Goal: Find contact information: Find contact information

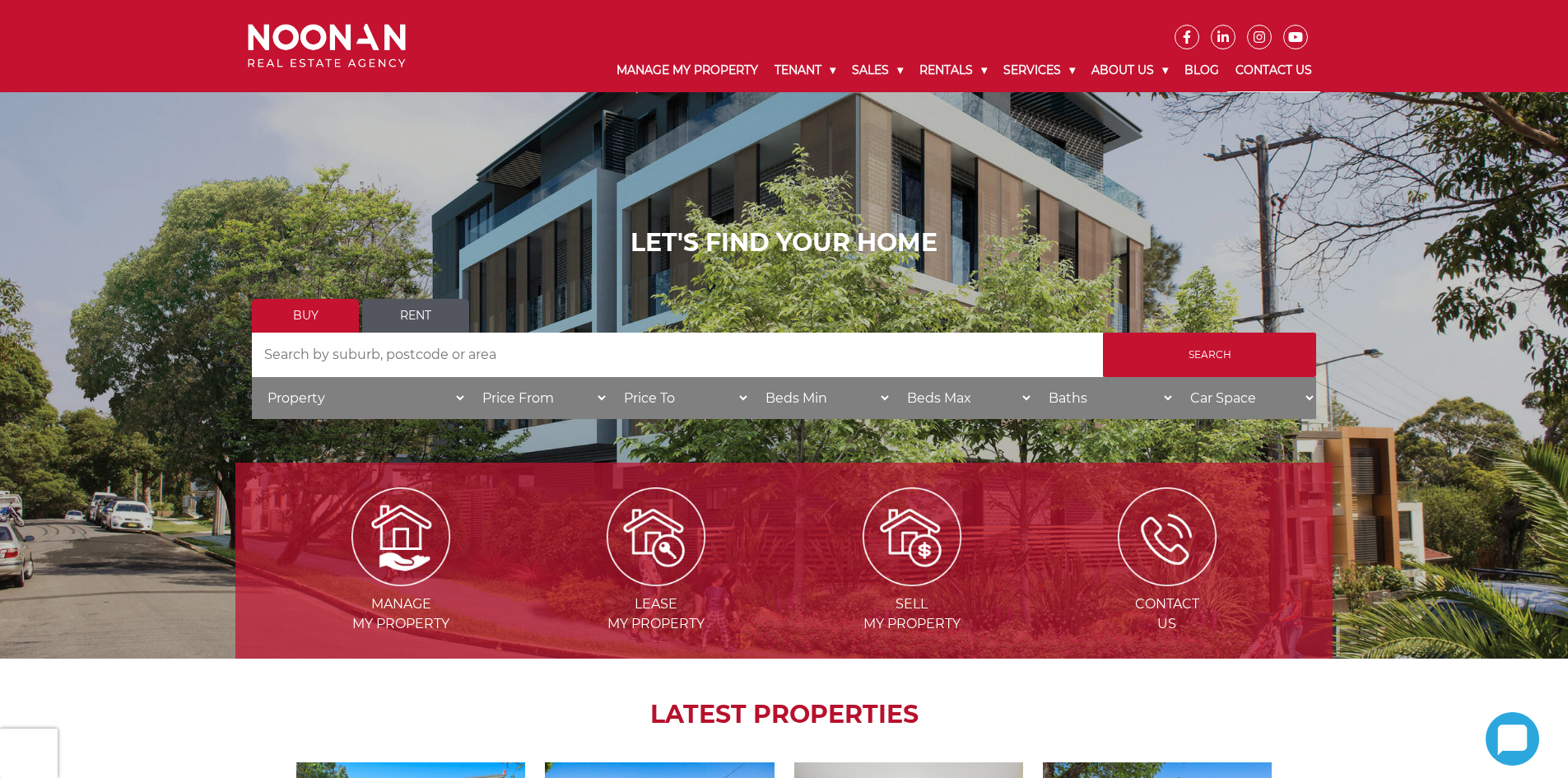
click at [1262, 70] on link "Contact Us" at bounding box center [1274, 70] width 93 height 43
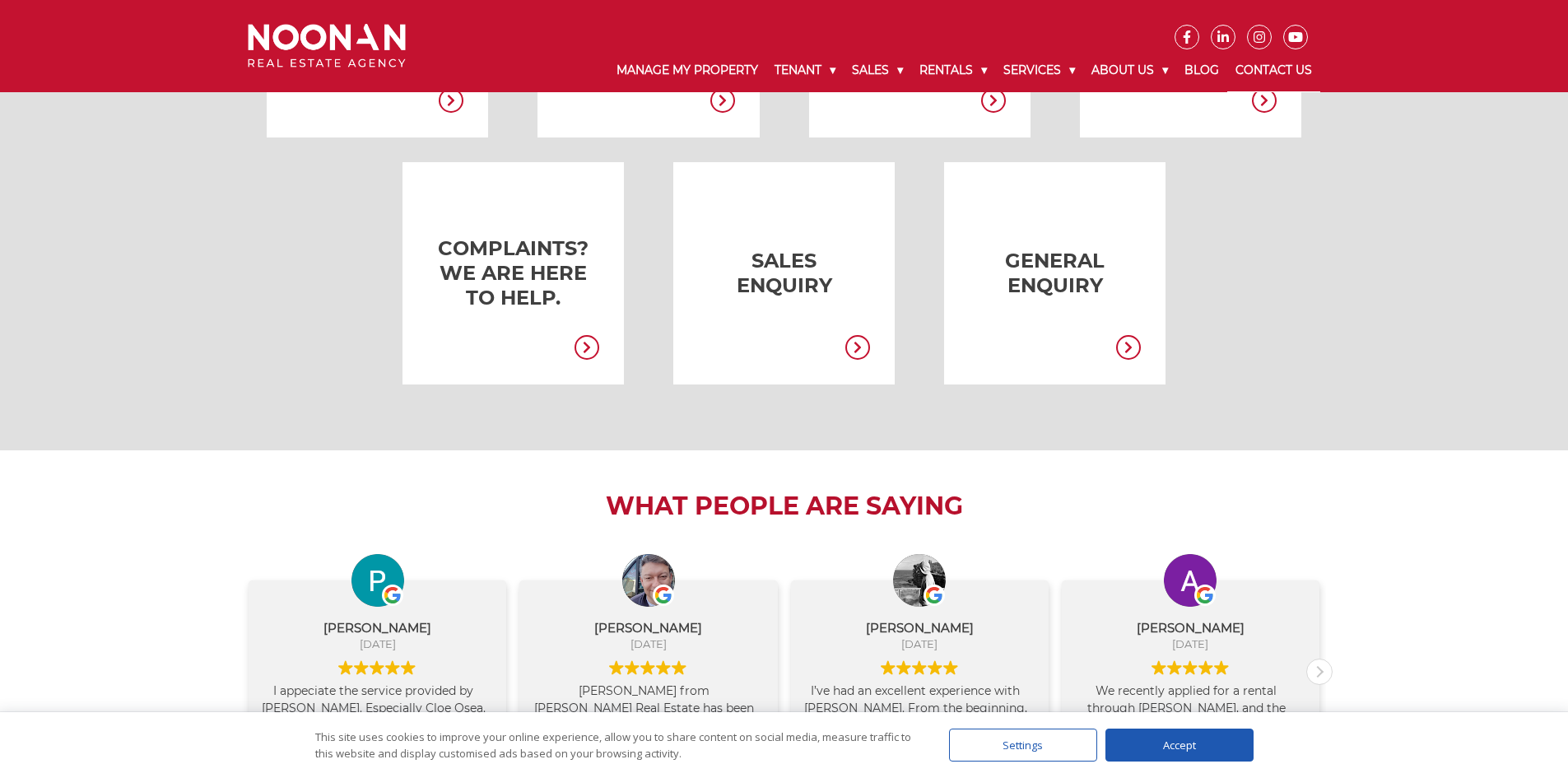
scroll to position [824, 0]
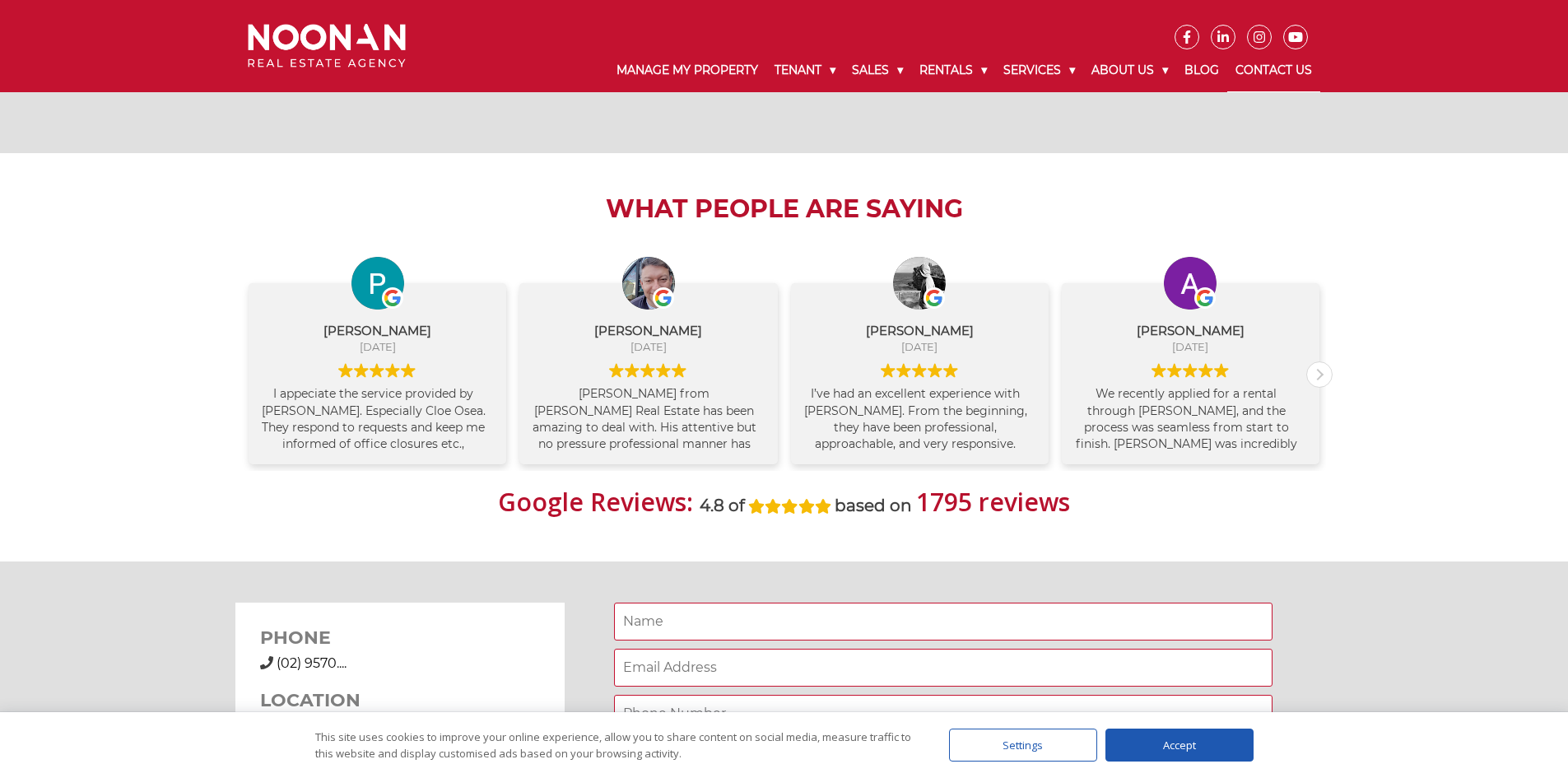
click at [1136, 745] on div "Accept" at bounding box center [1179, 745] width 148 height 33
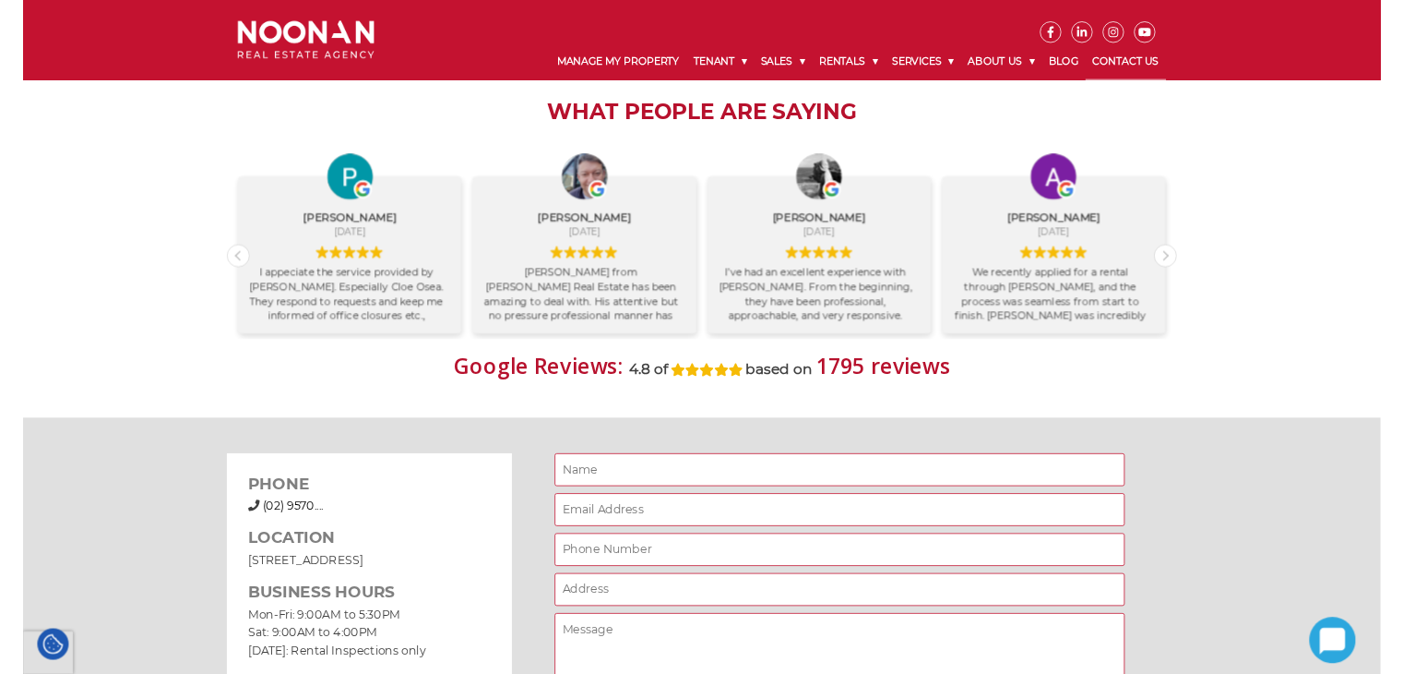
scroll to position [1200, 0]
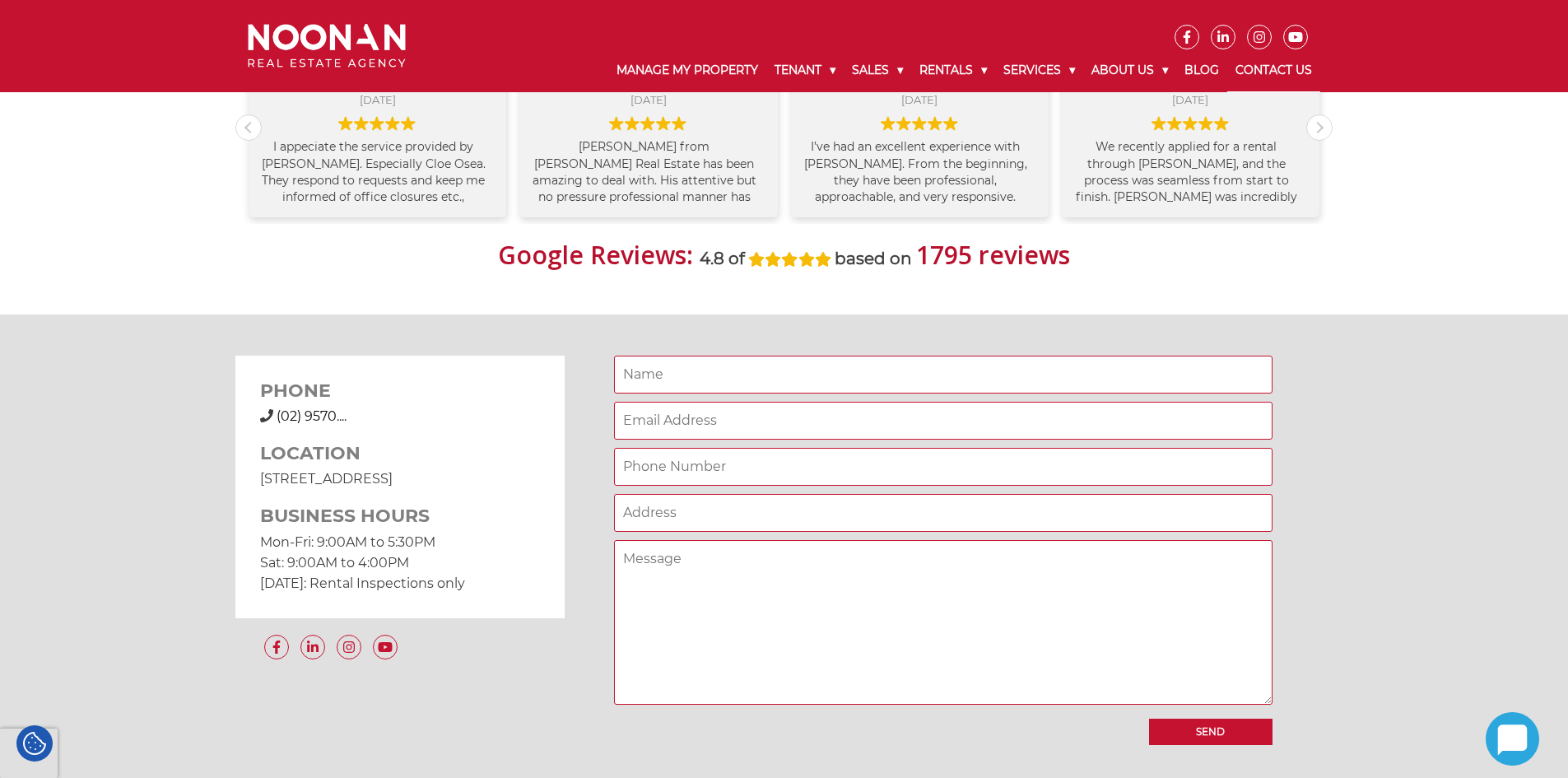
click at [279, 420] on span "(02) 9570...." at bounding box center [311, 417] width 70 height 16
